Goal: Task Accomplishment & Management: Use online tool/utility

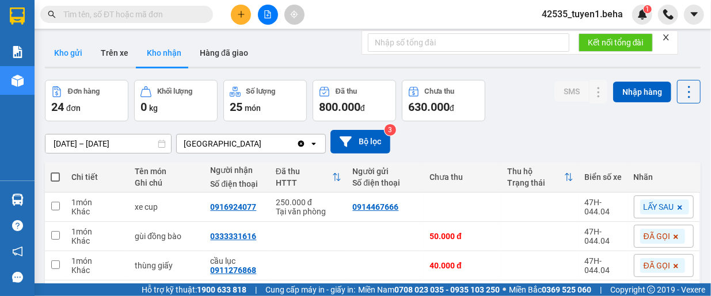
click at [74, 45] on button "Kho gửi" at bounding box center [68, 53] width 47 height 28
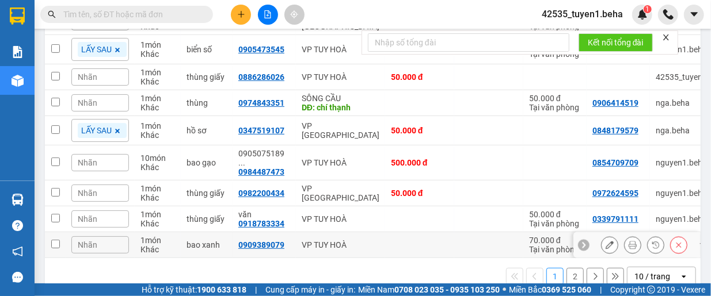
scroll to position [227, 0]
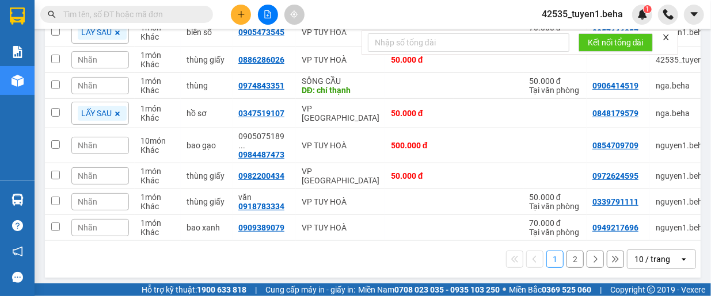
click at [636, 254] on div "10 / trang" at bounding box center [652, 260] width 36 height 12
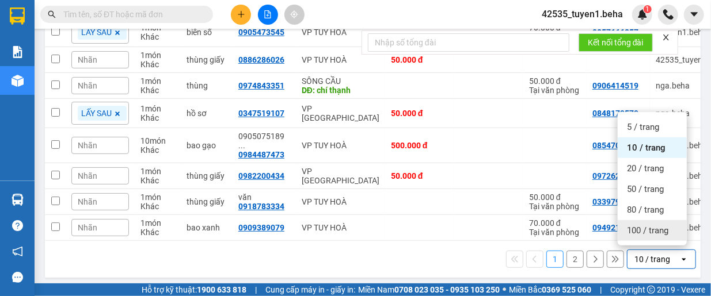
click at [639, 234] on span "100 / trang" at bounding box center [647, 231] width 41 height 12
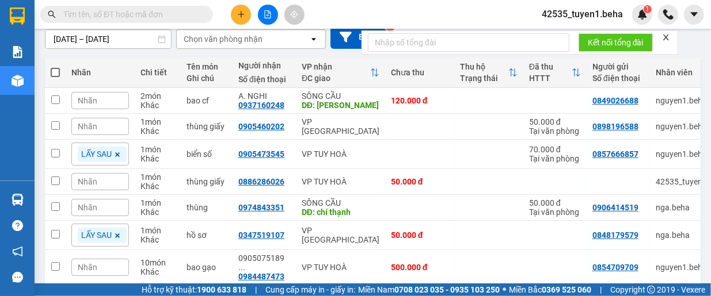
scroll to position [104, 0]
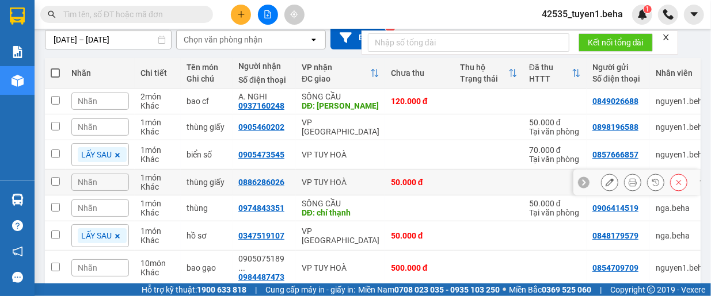
click at [52, 179] on input "checkbox" at bounding box center [55, 181] width 9 height 9
checkbox input "true"
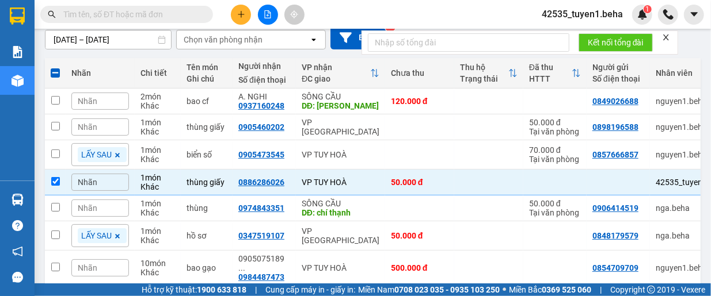
scroll to position [0, 0]
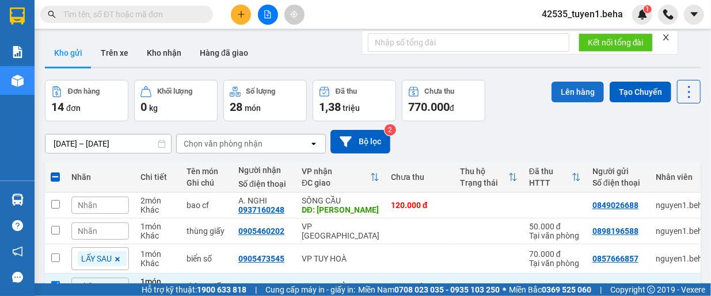
click at [567, 93] on button "Lên hàng" at bounding box center [577, 92] width 52 height 21
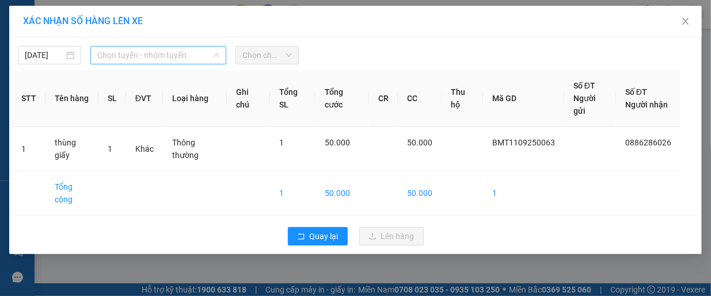
click at [154, 56] on span "Chọn tuyến - nhóm tuyến" at bounding box center [158, 55] width 122 height 17
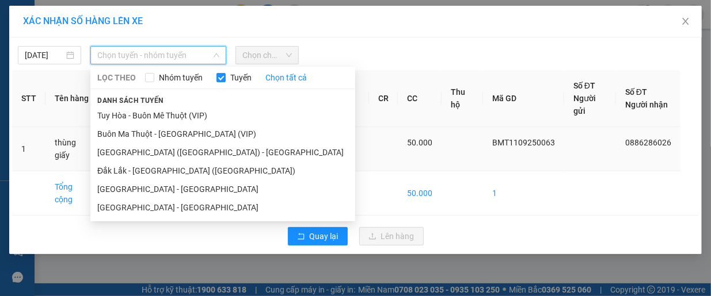
drag, startPoint x: 155, startPoint y: 170, endPoint x: 151, endPoint y: 155, distance: 14.9
click at [155, 169] on li "Đắk Lắk - [GEOGRAPHIC_DATA] ([GEOGRAPHIC_DATA])" at bounding box center [222, 171] width 265 height 18
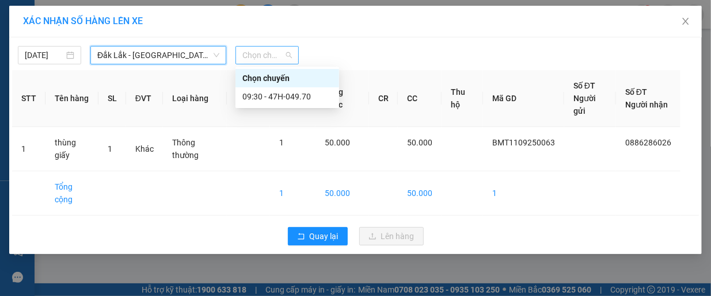
click at [261, 55] on span "Chọn chuyến" at bounding box center [266, 55] width 49 height 17
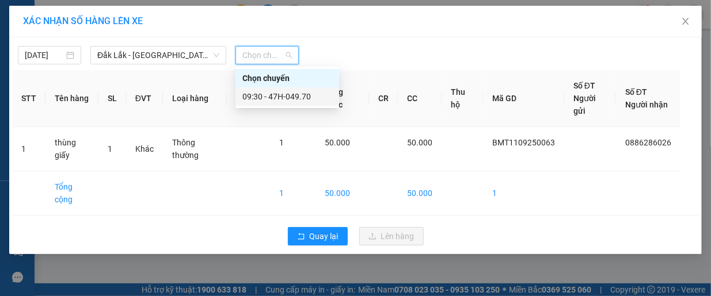
click at [279, 100] on div "09:30 - 47H-049.70" at bounding box center [287, 96] width 90 height 13
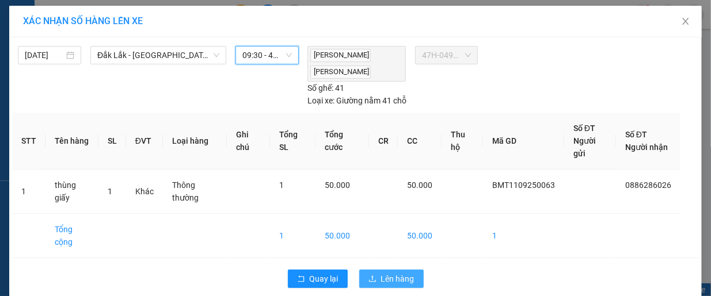
click at [391, 273] on span "Lên hàng" at bounding box center [397, 279] width 33 height 13
